Goal: Navigation & Orientation: Find specific page/section

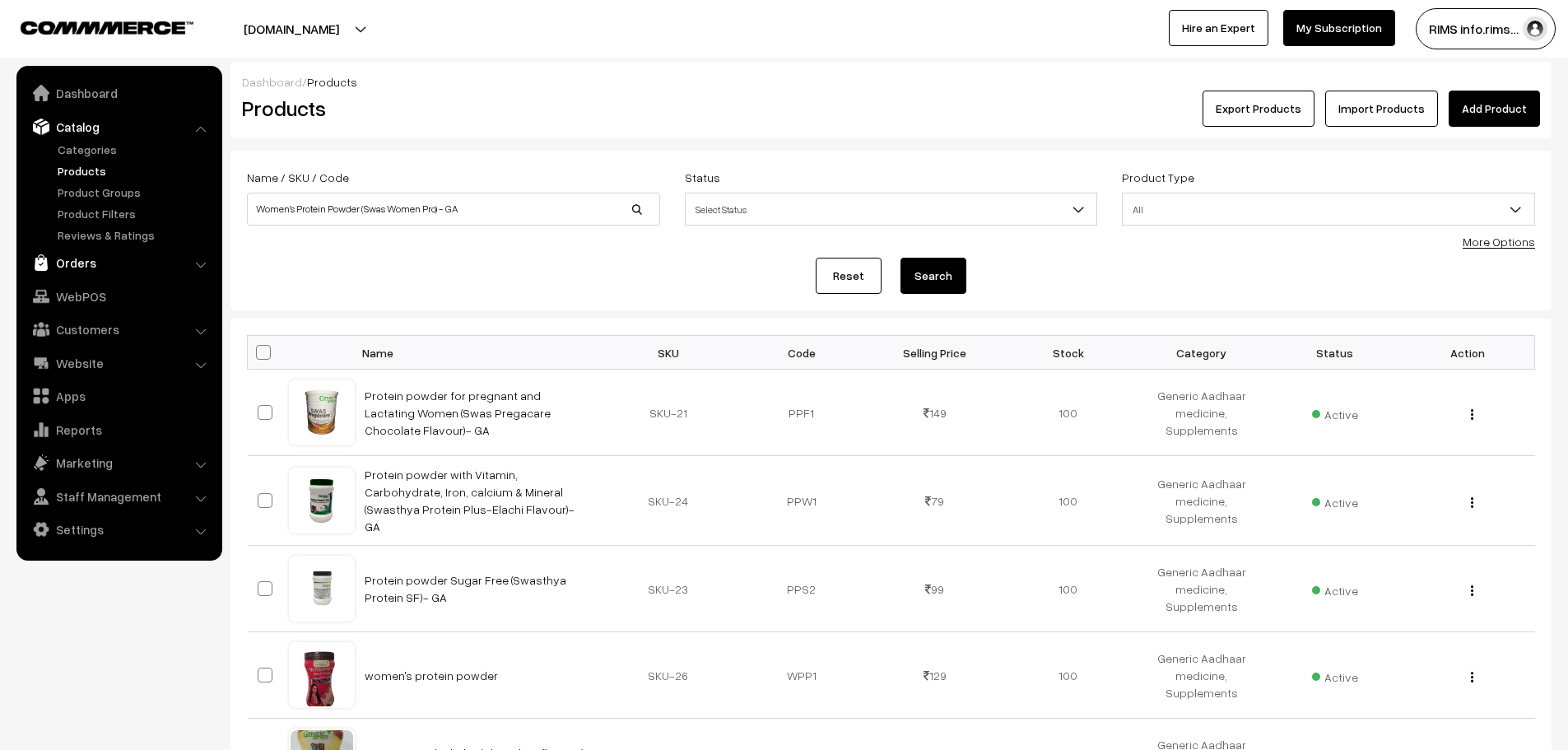
click at [102, 274] on link "Orders" at bounding box center [119, 262] width 196 height 29
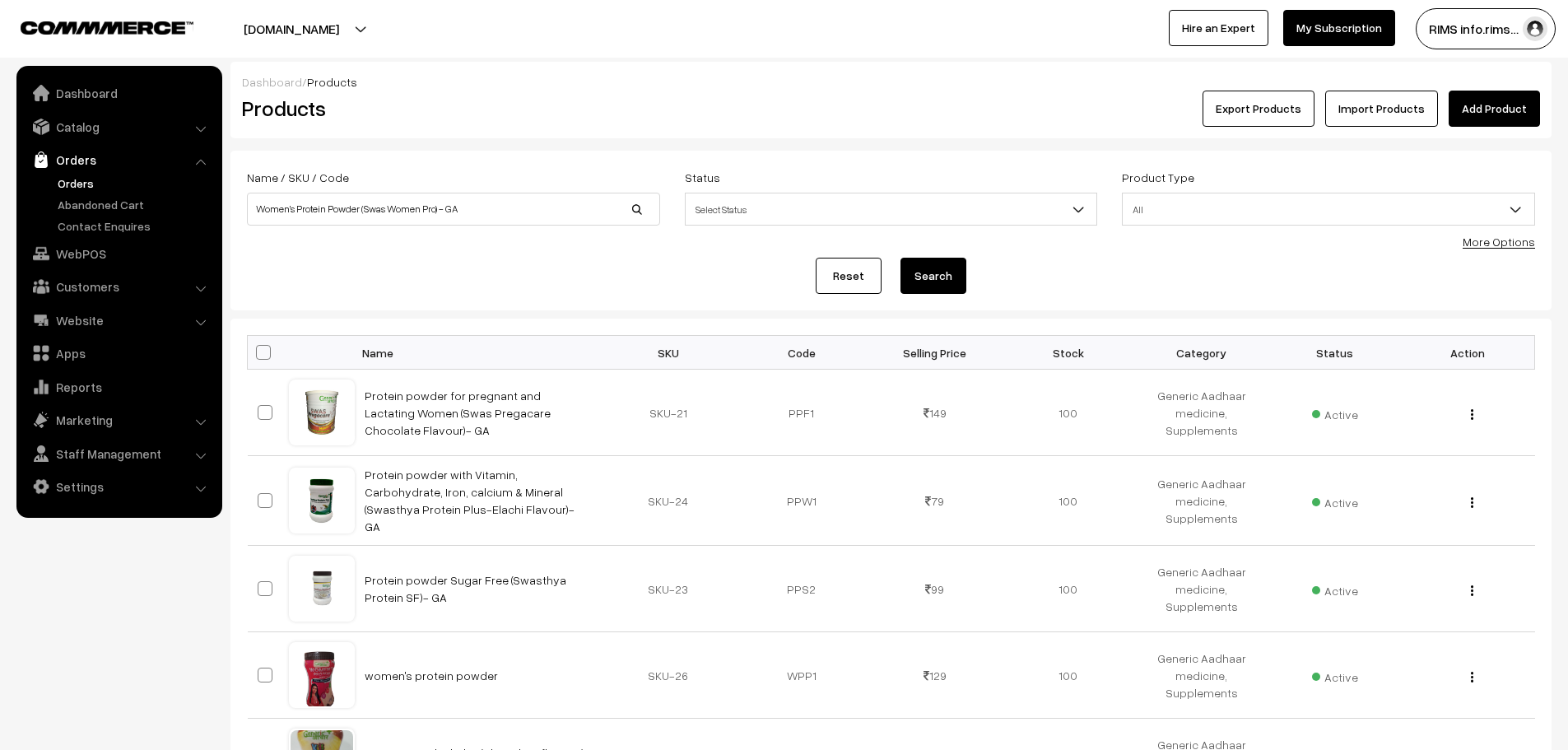
click at [79, 179] on link "Orders" at bounding box center [135, 183] width 163 height 18
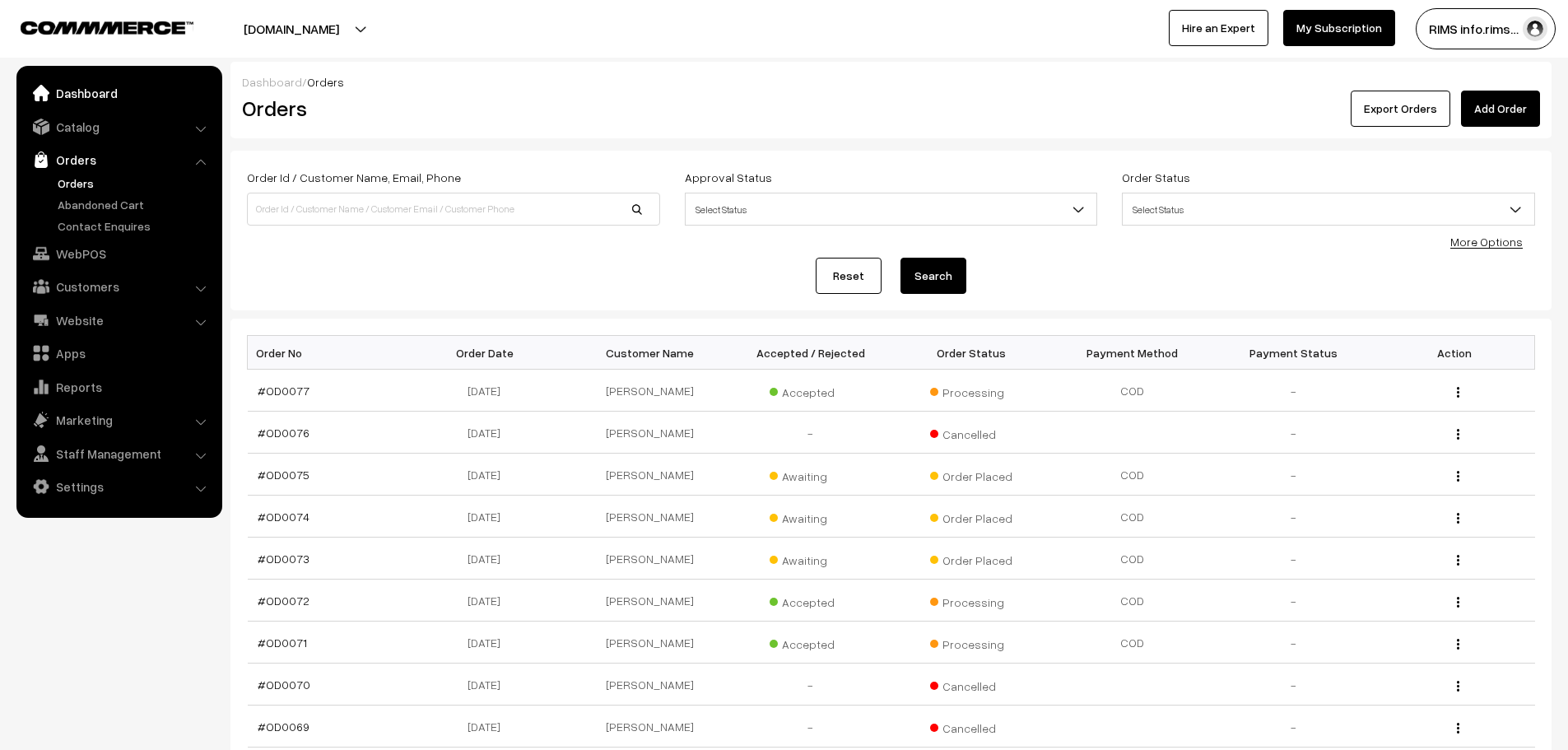
click at [75, 96] on link "Dashboard" at bounding box center [119, 93] width 196 height 29
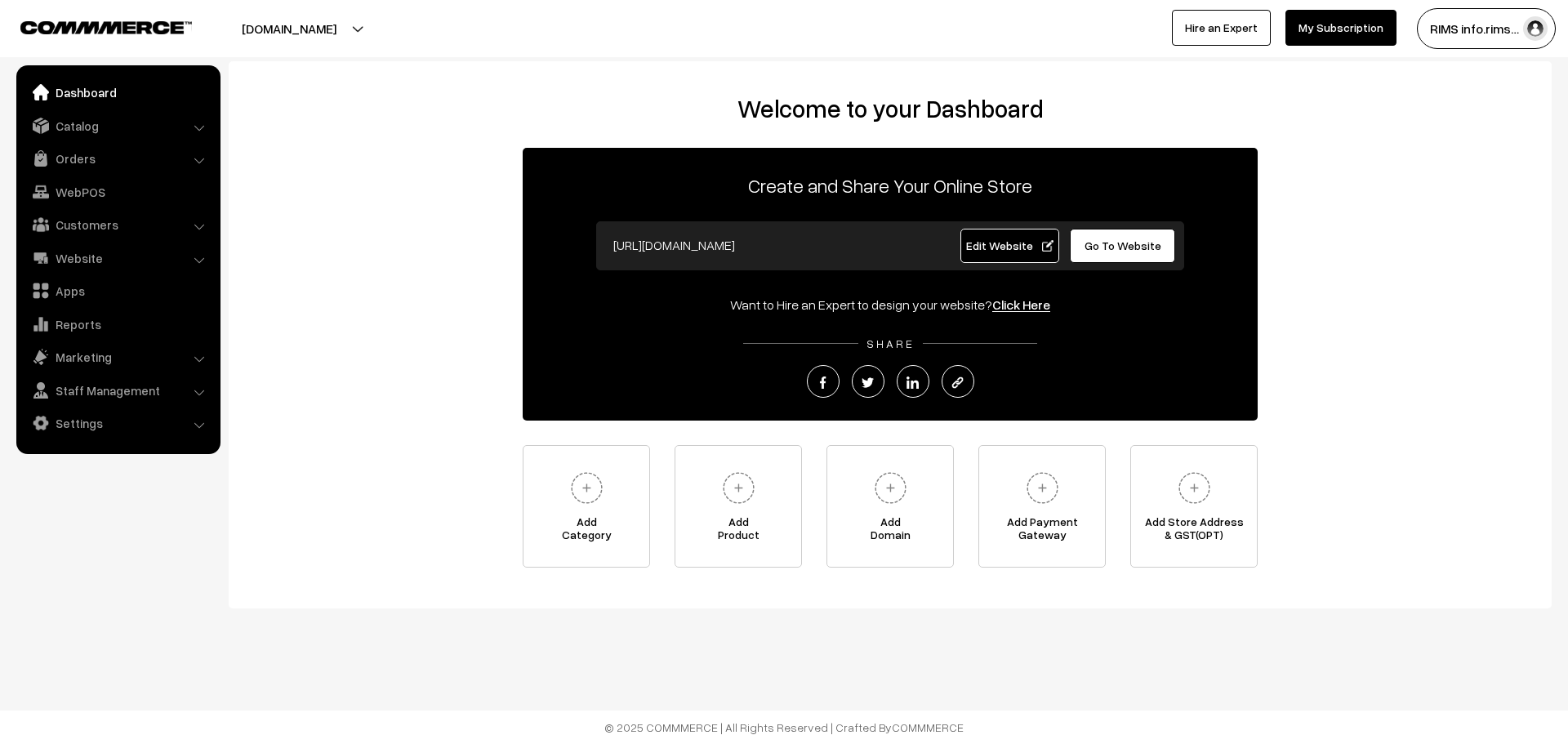
click at [991, 243] on span "Edit Website" at bounding box center [1009, 245] width 87 height 14
click at [1002, 254] on link "Edit Website" at bounding box center [1009, 245] width 100 height 34
